Goal: Task Accomplishment & Management: Manage account settings

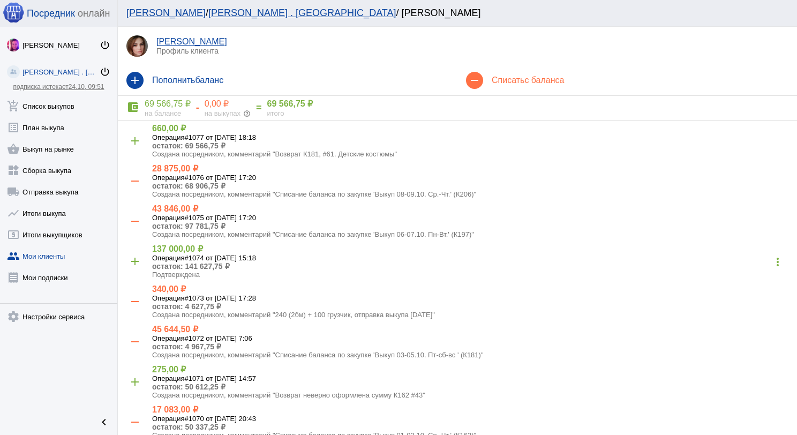
click at [79, 147] on link "shopping_basket Выкуп на рынке" at bounding box center [58, 146] width 117 height 21
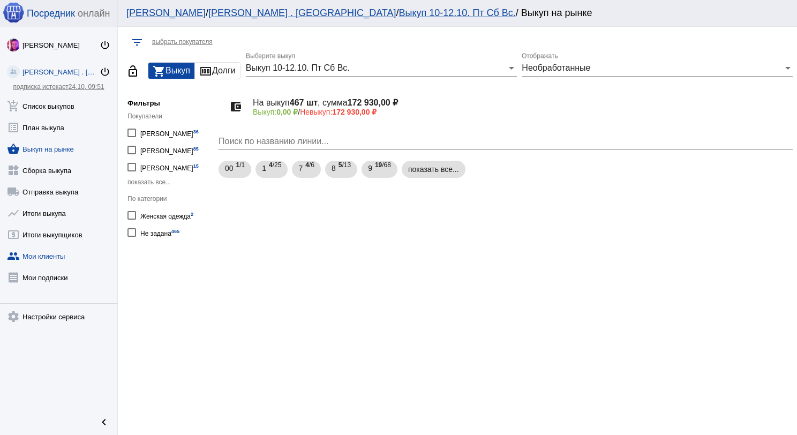
click at [55, 251] on link "group Мои клиенты" at bounding box center [58, 253] width 117 height 21
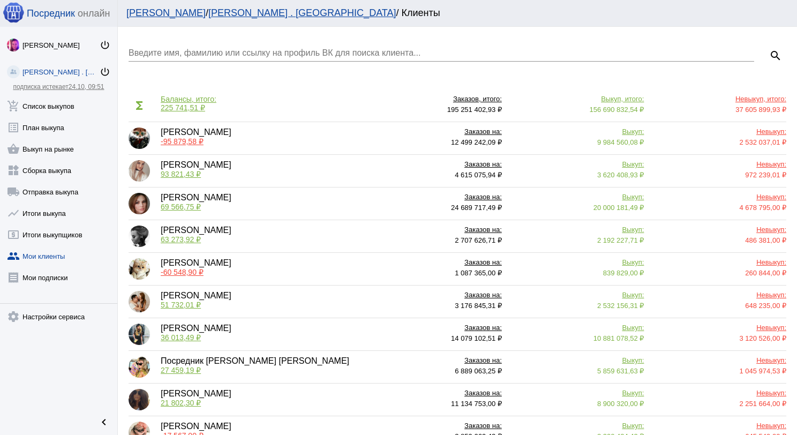
click at [234, 50] on input "Введите имя, фамилию или ссылку на профиль ВК для поиска клиента..." at bounding box center [442, 53] width 626 height 10
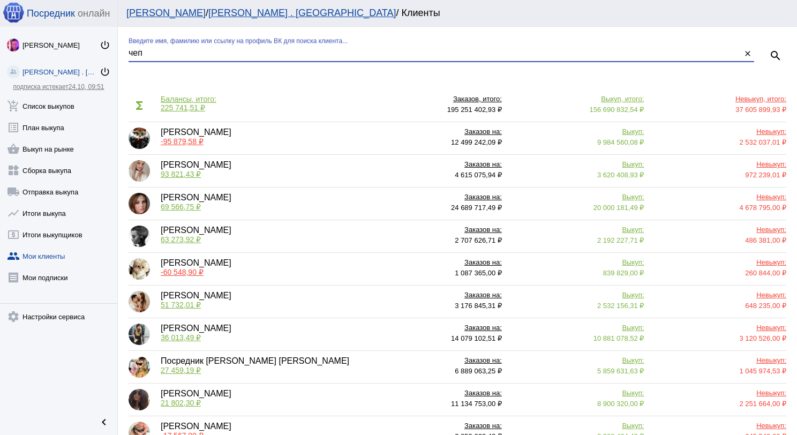
type input "чеп"
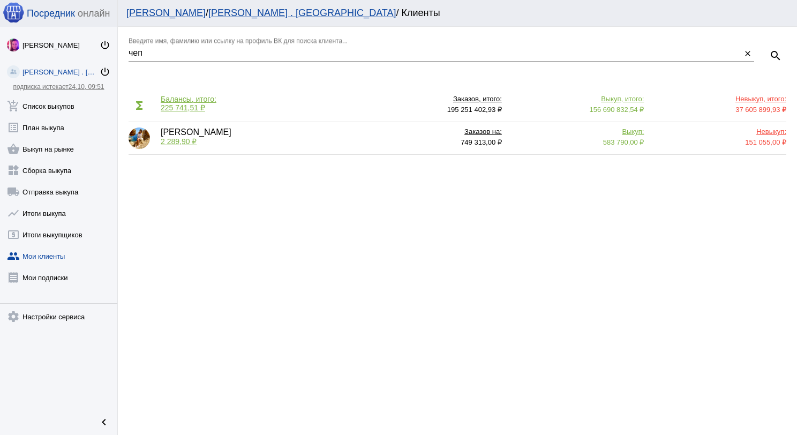
click at [184, 140] on span "2 289,90 ₽" at bounding box center [179, 141] width 36 height 9
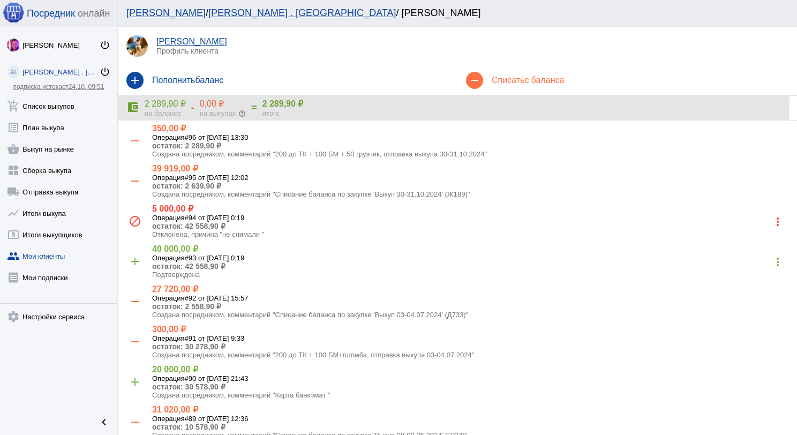
drag, startPoint x: 306, startPoint y: 101, endPoint x: 261, endPoint y: 103, distance: 45.6
click at [261, 103] on div "account_balance_wallet 2 289,90 ₽ на балансе - 0,00 ₽ на выкупах help_outline =…" at bounding box center [457, 108] width 662 height 19
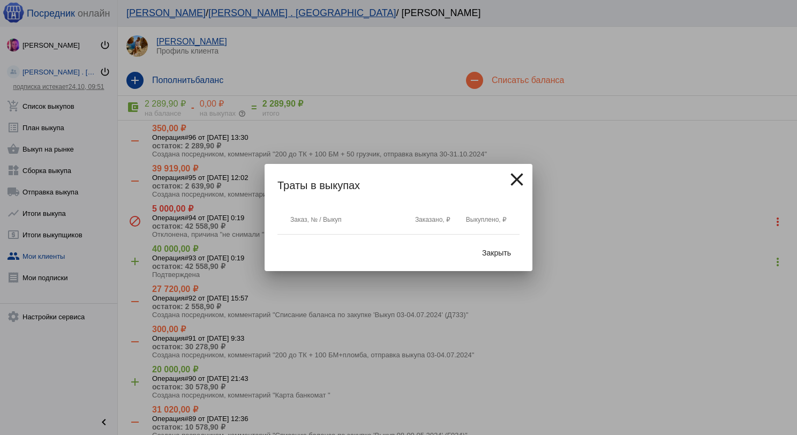
copy div "2 289,90 ₽"
click at [510, 255] on span "Закрыть" at bounding box center [496, 253] width 29 height 9
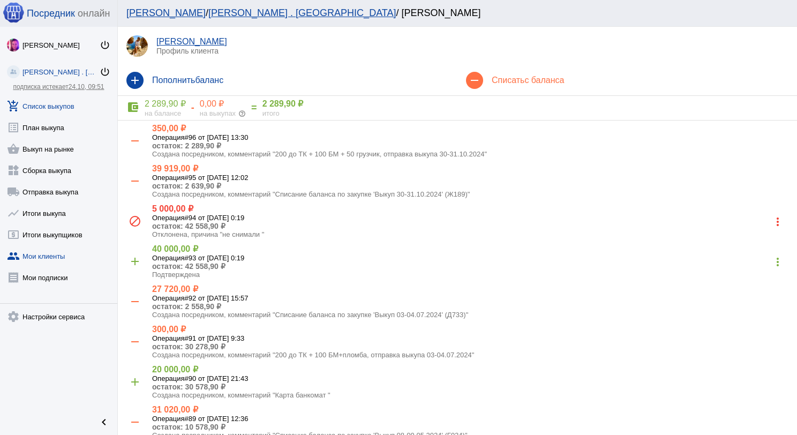
click at [64, 106] on link "add_shopping_cart Список выкупов" at bounding box center [58, 103] width 117 height 21
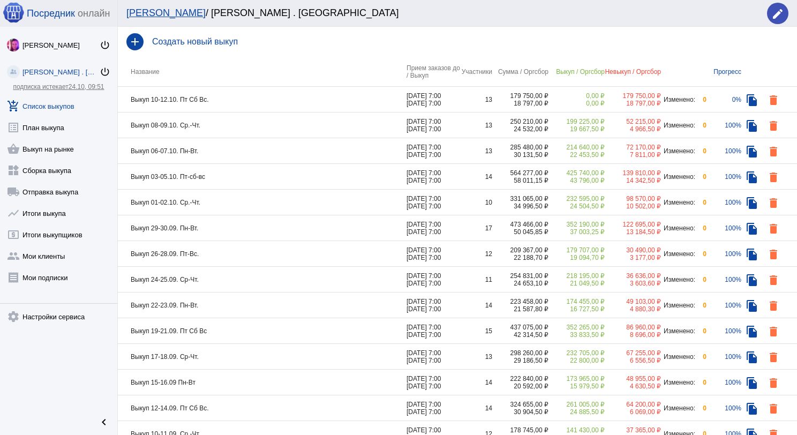
click at [260, 92] on td "Выкуп 10-12.10. Пт Сб Вс." at bounding box center [262, 100] width 289 height 26
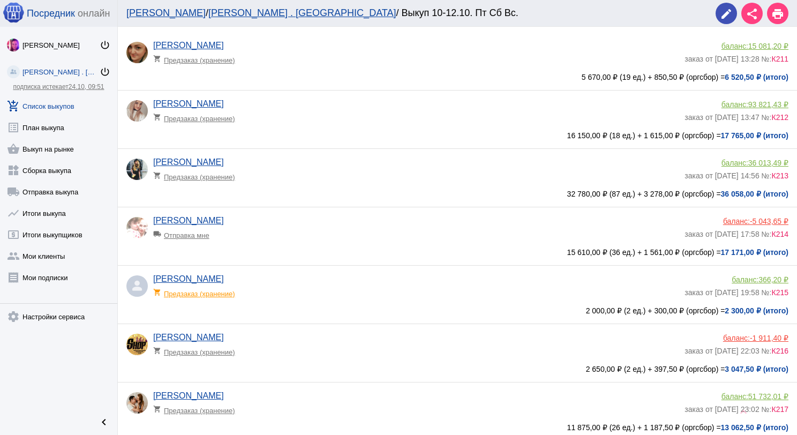
scroll to position [107, 0]
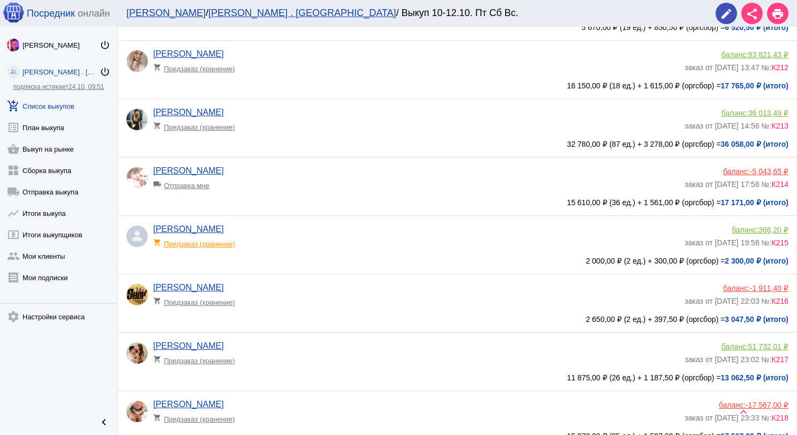
click at [236, 245] on div "shopping_cart Предзаказ (хранение)" at bounding box center [197, 241] width 88 height 14
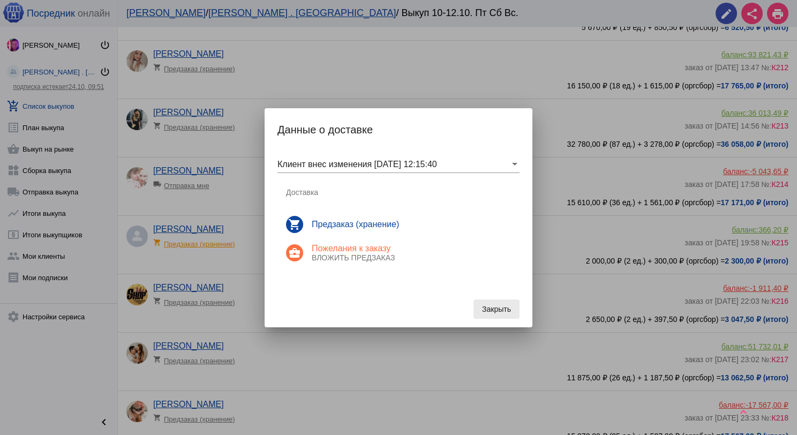
click at [488, 306] on span "Закрыть" at bounding box center [496, 309] width 29 height 9
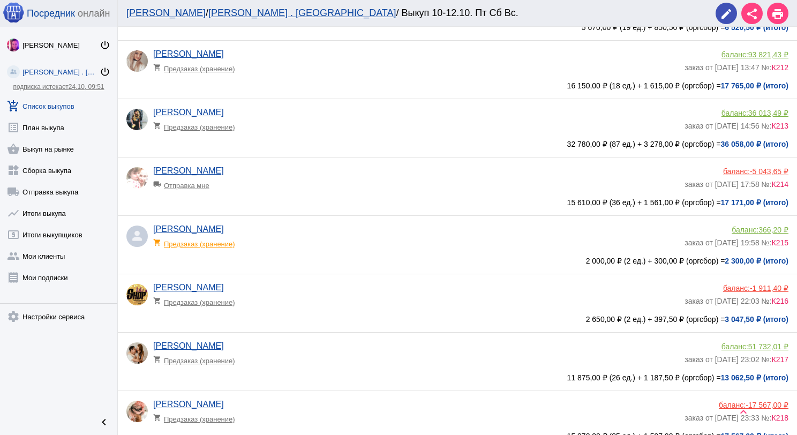
click at [308, 244] on app-delivery-type "shopping_cart Предзаказ (хранение)" at bounding box center [416, 241] width 526 height 14
